Goal: Task Accomplishment & Management: Manage account settings

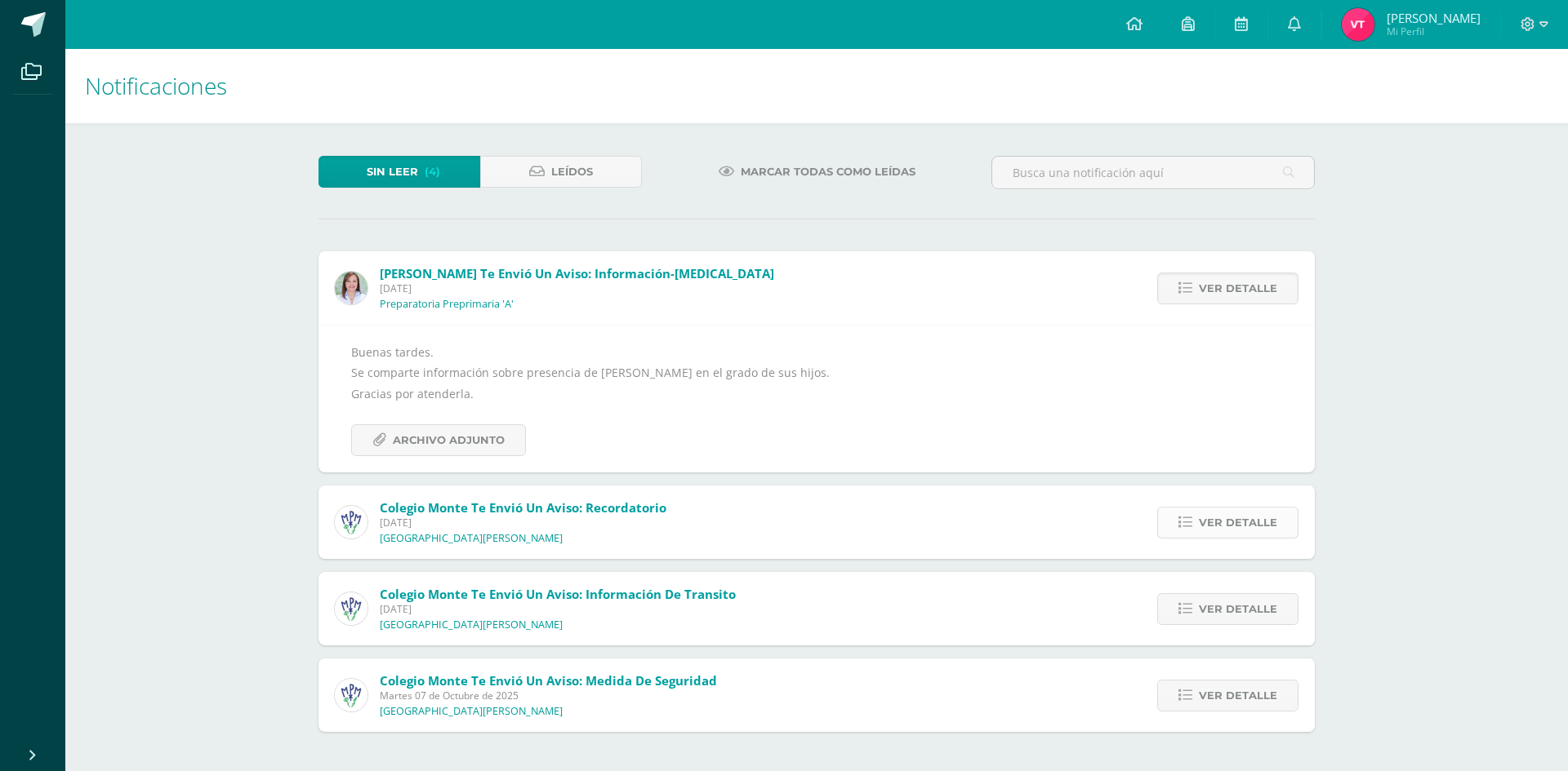
click at [1215, 523] on span "Ver detalle" at bounding box center [1238, 523] width 79 height 31
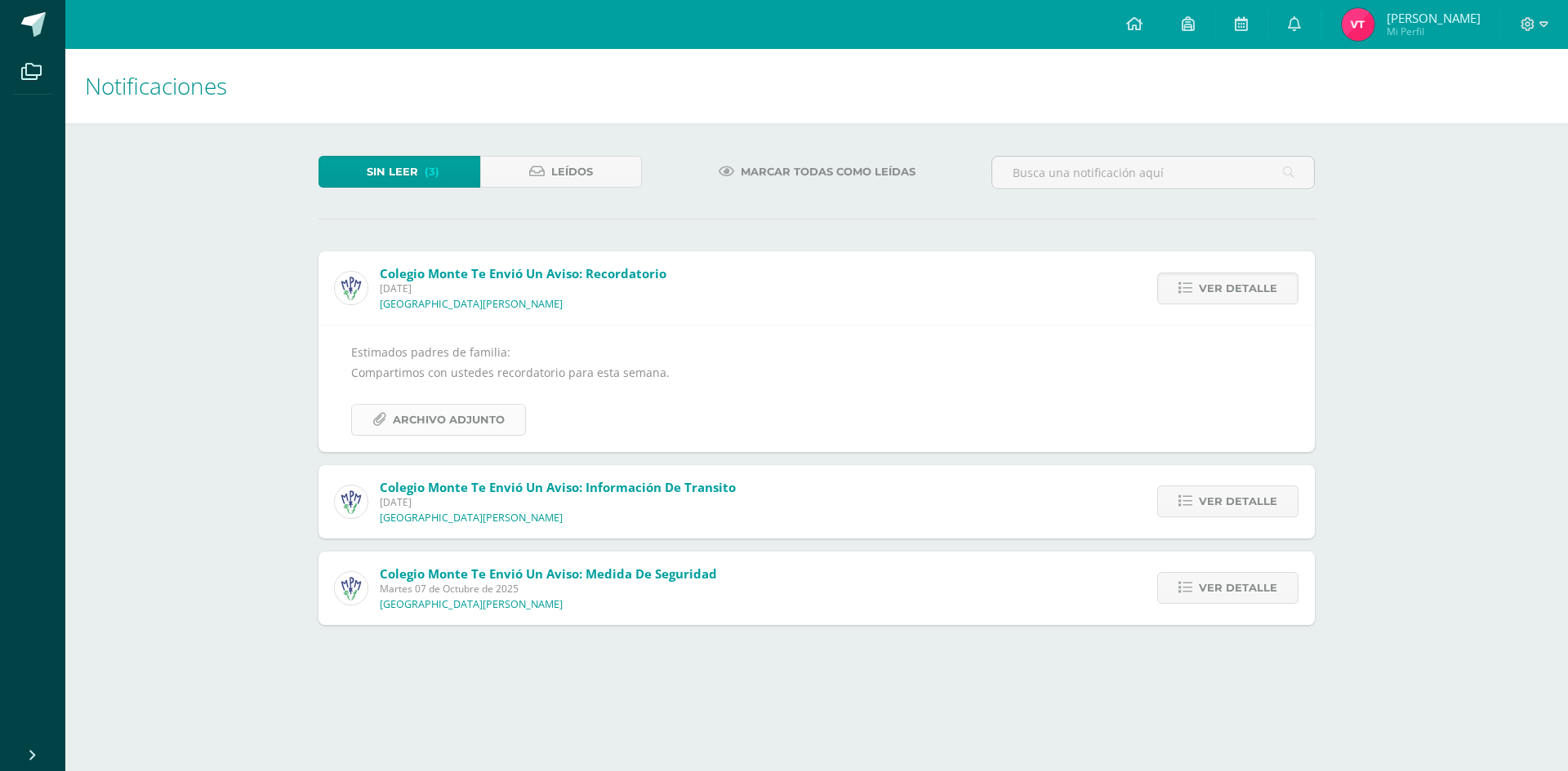
click at [453, 430] on span "Archivo Adjunto" at bounding box center [449, 420] width 112 height 31
click at [1192, 501] on icon at bounding box center [1185, 501] width 14 height 14
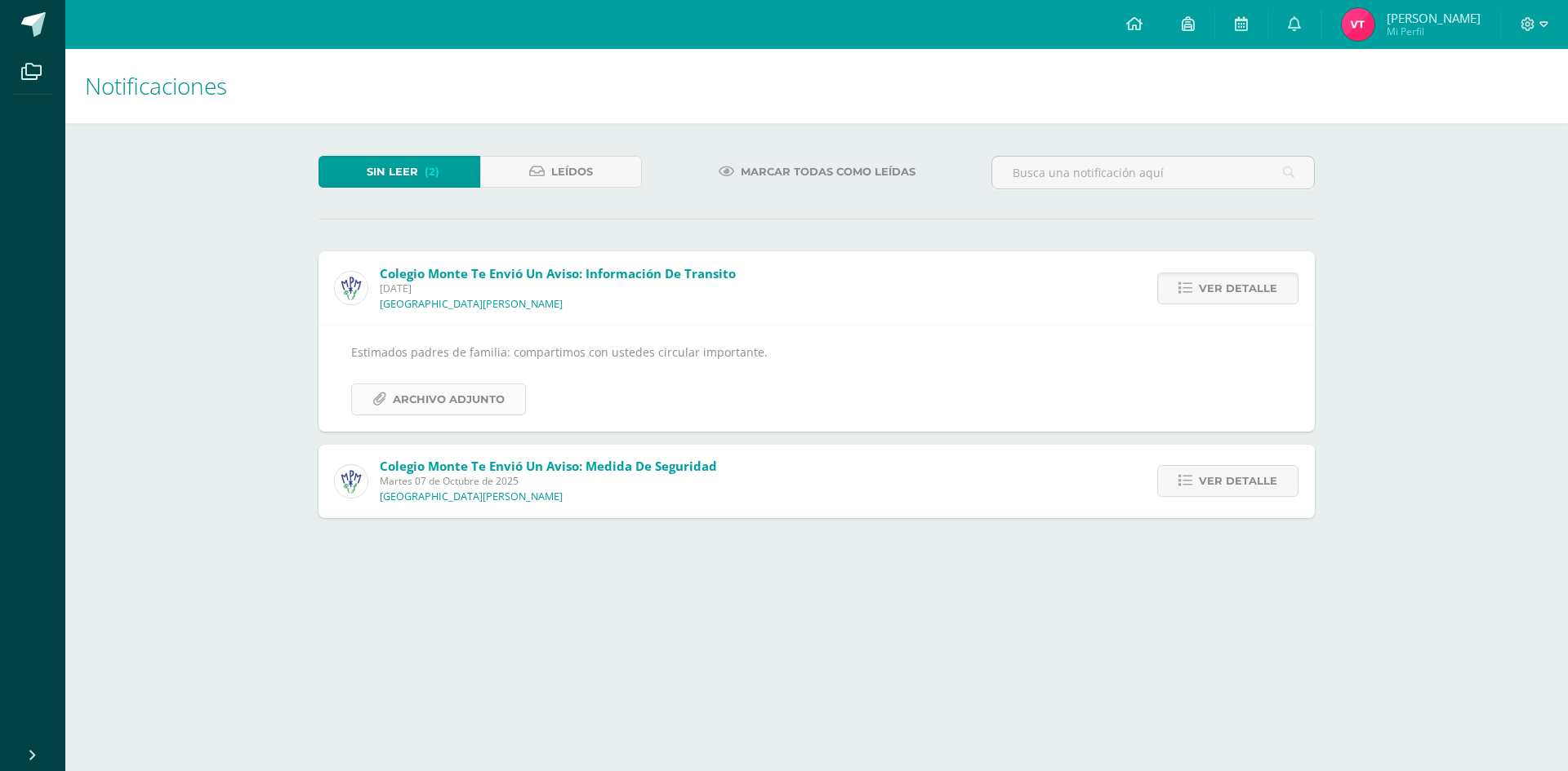
click at [462, 400] on span "Archivo Adjunto" at bounding box center [449, 399] width 112 height 31
click at [1248, 485] on span "Ver detalle" at bounding box center [1238, 481] width 79 height 31
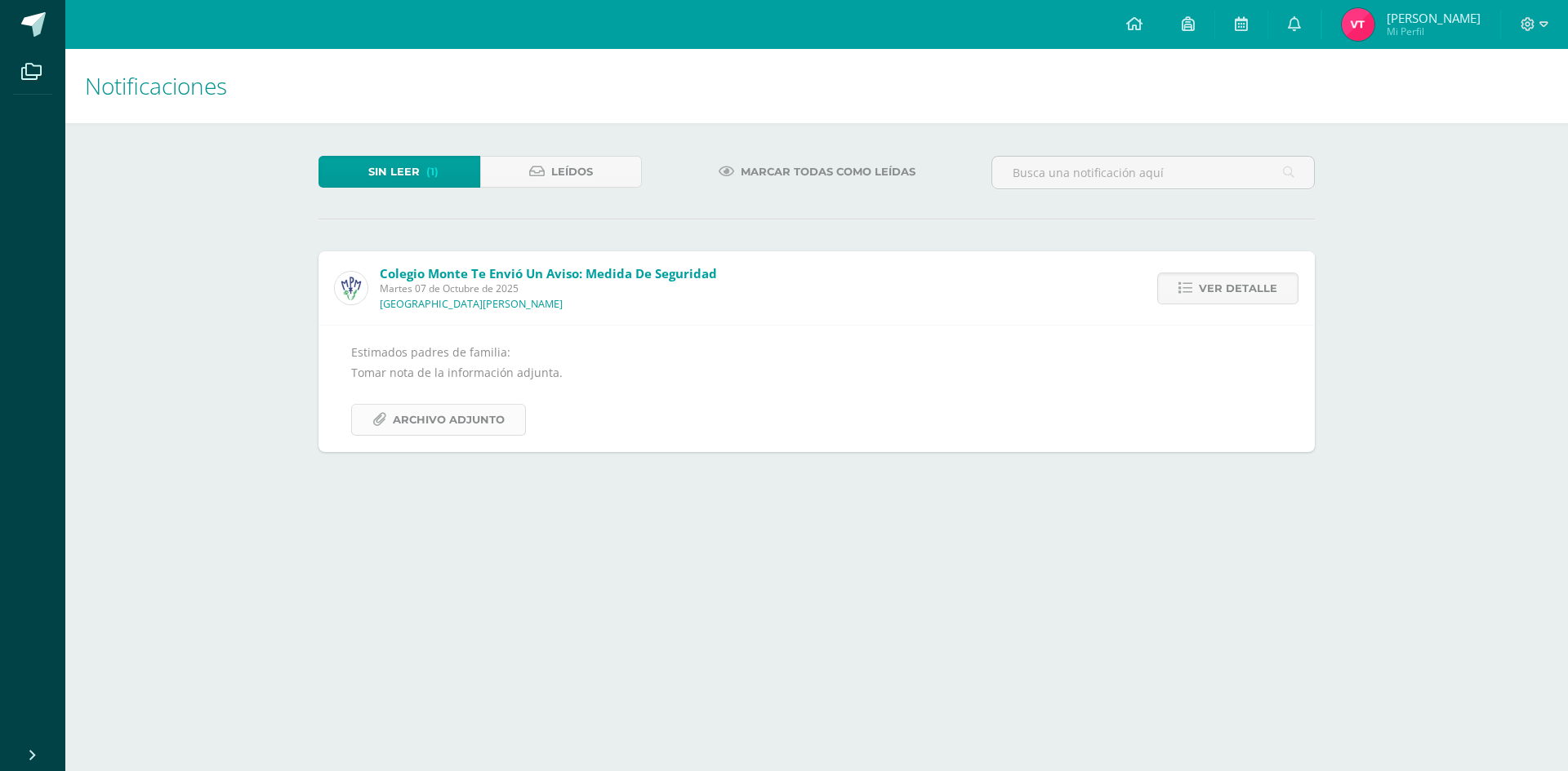
click at [469, 422] on span "Archivo Adjunto" at bounding box center [449, 420] width 112 height 31
click at [494, 429] on span "Archivo Adjunto" at bounding box center [449, 420] width 112 height 31
click at [536, 154] on div "Sin leer (1) Leídos Marcar todas como leídas Colegio Monte te envió un aviso: M…" at bounding box center [816, 304] width 1062 height 361
click at [527, 171] on link "Leídos" at bounding box center [561, 171] width 161 height 32
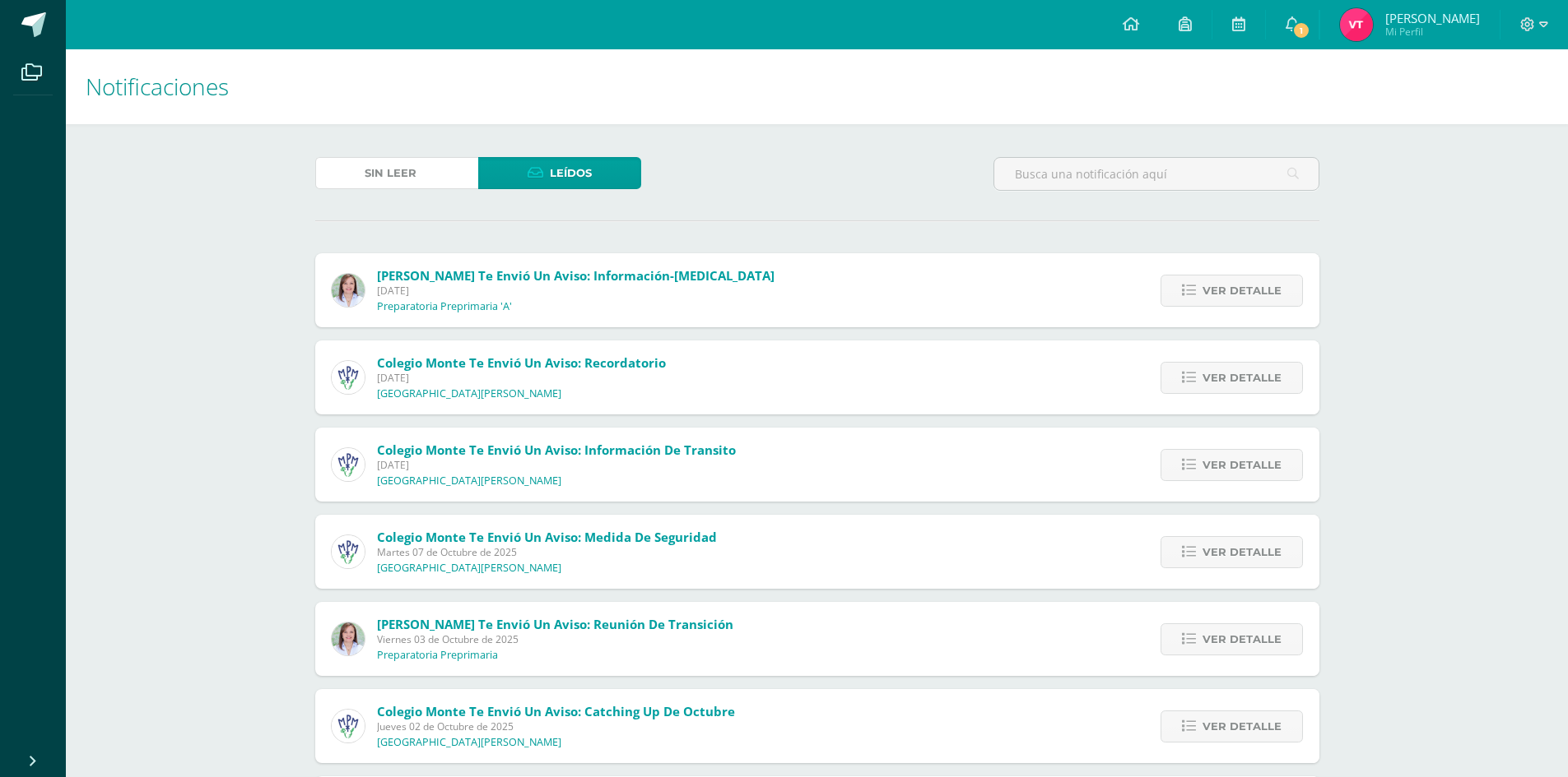
click at [445, 172] on link "Sin leer (1)" at bounding box center [396, 173] width 163 height 32
